Goal: Complete application form

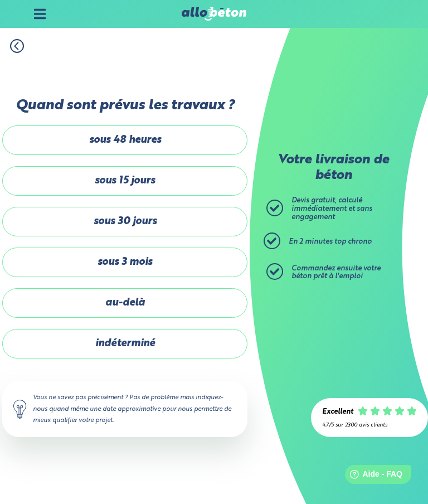
click at [162, 265] on label "sous 3 mois" at bounding box center [124, 262] width 245 height 30
click at [0, 0] on input "sous 3 mois" at bounding box center [0, 0] width 0 height 0
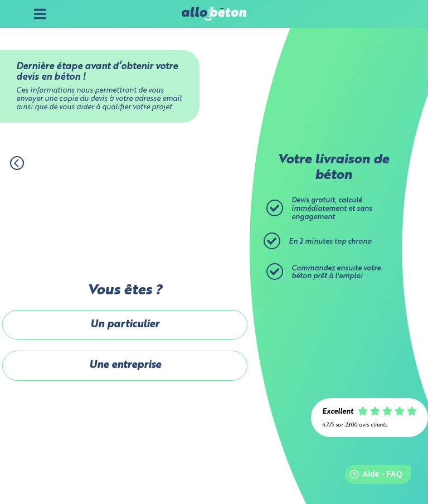
click at [167, 322] on label "Un particulier" at bounding box center [124, 325] width 245 height 30
click at [0, 0] on input "Un particulier" at bounding box center [0, 0] width 0 height 0
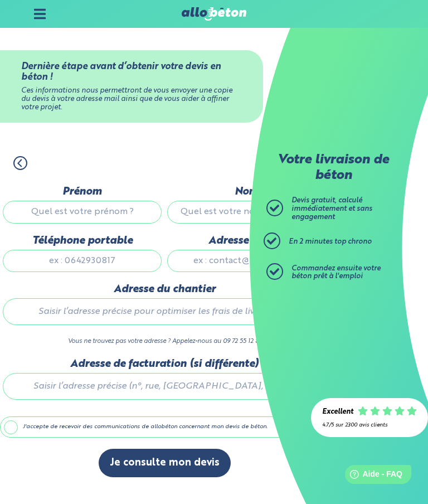
click at [113, 212] on input "Prénom" at bounding box center [82, 212] width 159 height 22
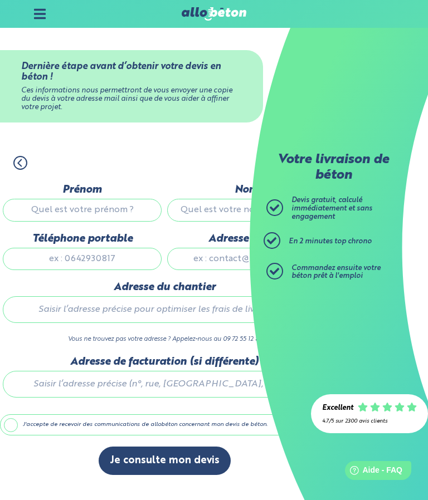
type input "[PERSON_NAME]"
type input "Letache"
type input "0621120714"
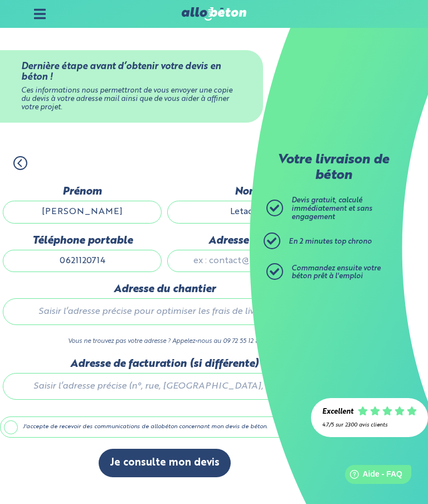
type input "[EMAIL_ADDRESS][DOMAIN_NAME]"
type input "[STREET_ADDRESS] pierres"
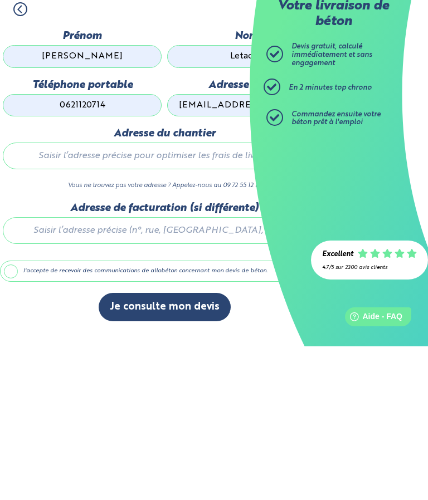
click at [119, 199] on input "[PERSON_NAME]" at bounding box center [82, 210] width 159 height 22
type input "[PERSON_NAME]"
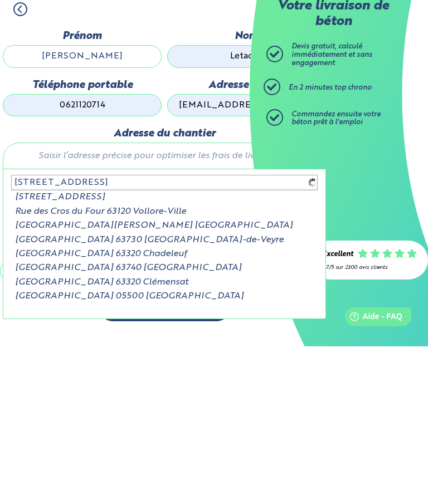
type input "[STREET_ADDRESS]"
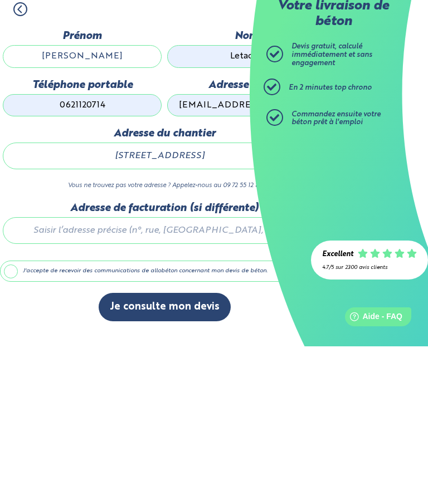
click at [193, 447] on button "Je consulte mon devis" at bounding box center [165, 461] width 132 height 28
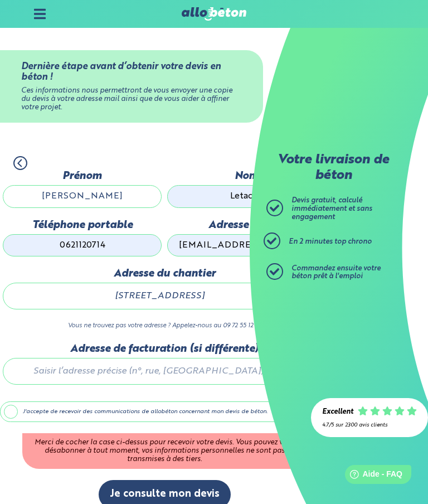
click at [12, 421] on label "J'accepte de recevoir des communications de allobéton concernant mon devis de b…" at bounding box center [164, 411] width 329 height 21
click at [0, 0] on input "J'accepte de recevoir des communications de allobéton concernant mon devis de b…" at bounding box center [0, 0] width 0 height 0
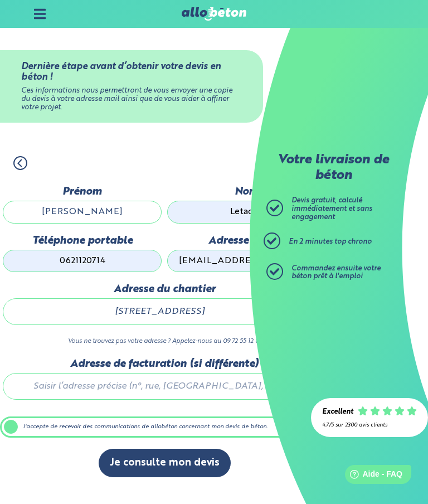
click at [174, 457] on button "Je consulte mon devis" at bounding box center [165, 463] width 132 height 28
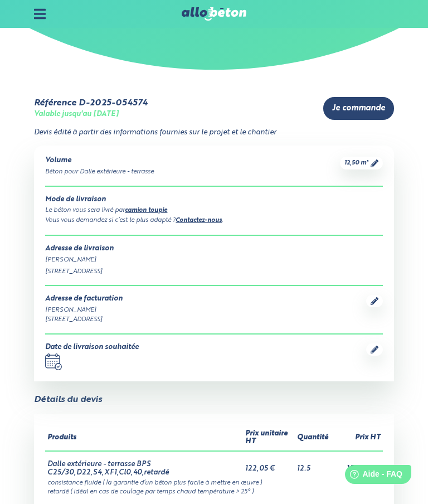
scroll to position [37, 0]
